Goal: Task Accomplishment & Management: Use online tool/utility

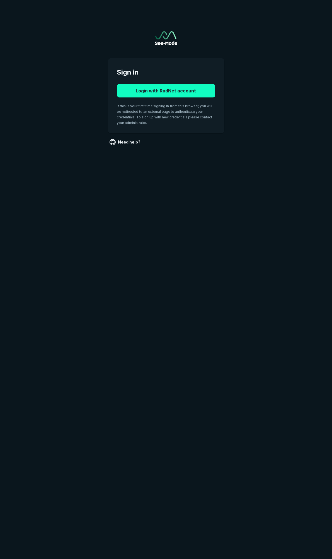
click at [165, 90] on button "Login with RadNet account" at bounding box center [166, 90] width 98 height 13
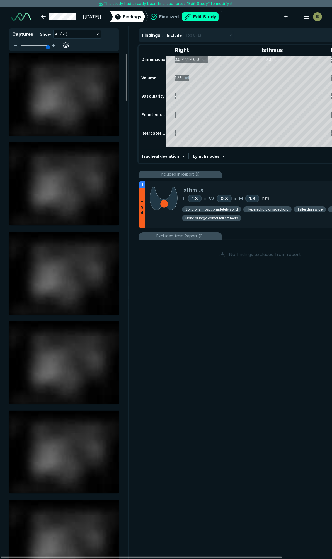
scroll to position [1234, 1809]
